Goal: Task Accomplishment & Management: Manage account settings

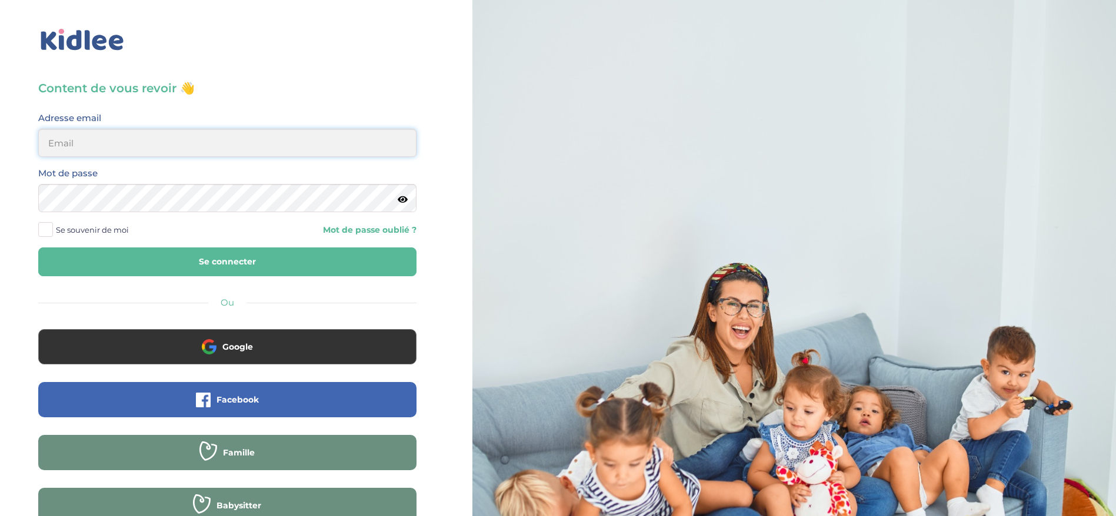
type input "ferial@kidlee.fr"
click at [218, 262] on button "Se connecter" at bounding box center [227, 262] width 378 height 29
